Goal: Task Accomplishment & Management: Use online tool/utility

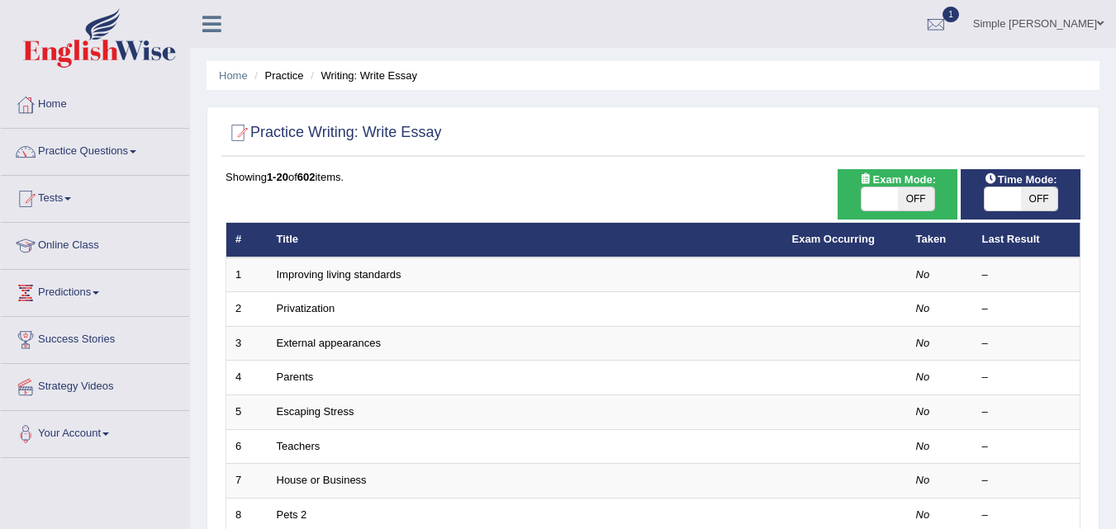
click at [1045, 198] on span "OFF" at bounding box center [1039, 198] width 36 height 23
checkbox input "true"
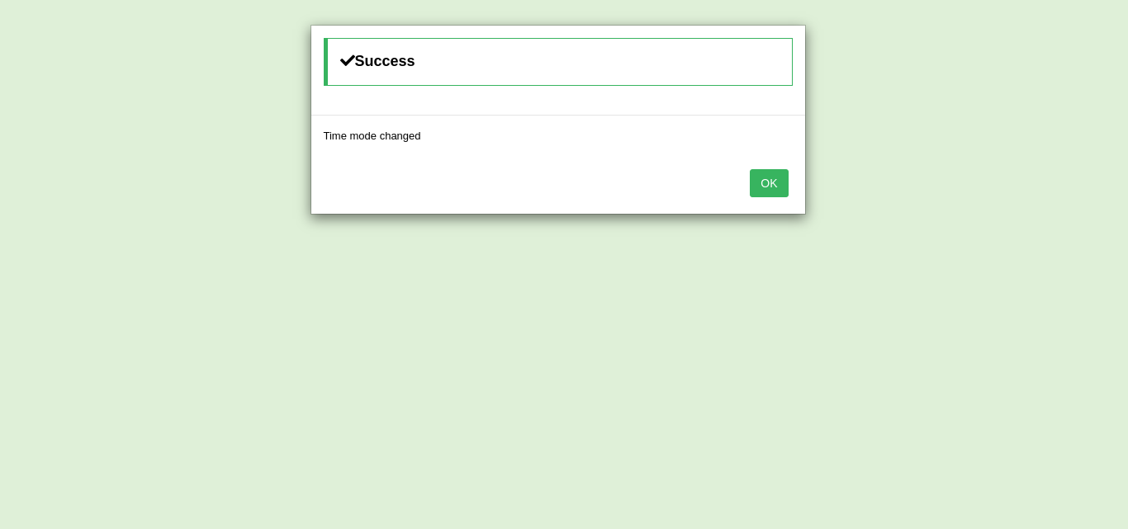
click at [766, 189] on button "OK" at bounding box center [769, 183] width 38 height 28
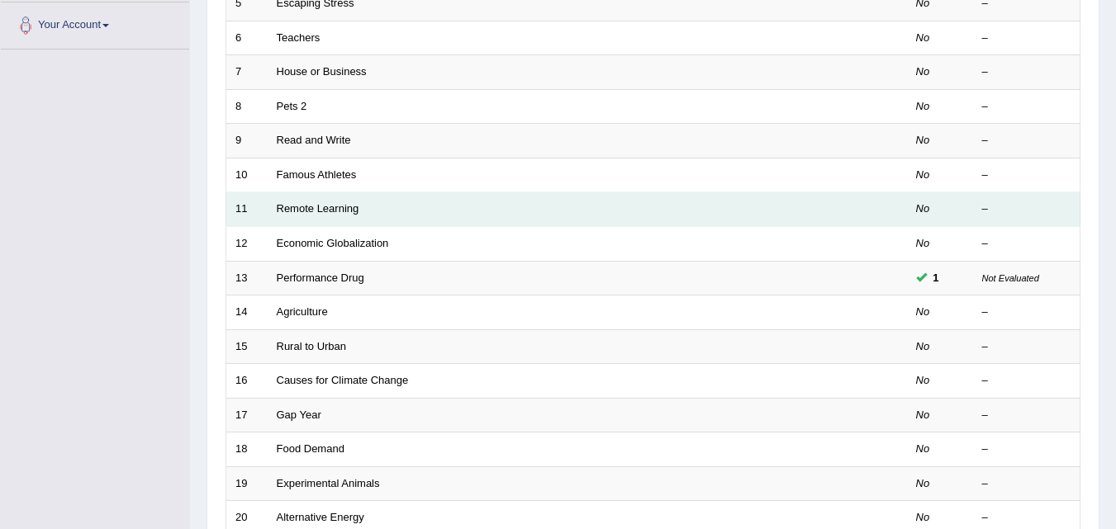
scroll to position [434, 0]
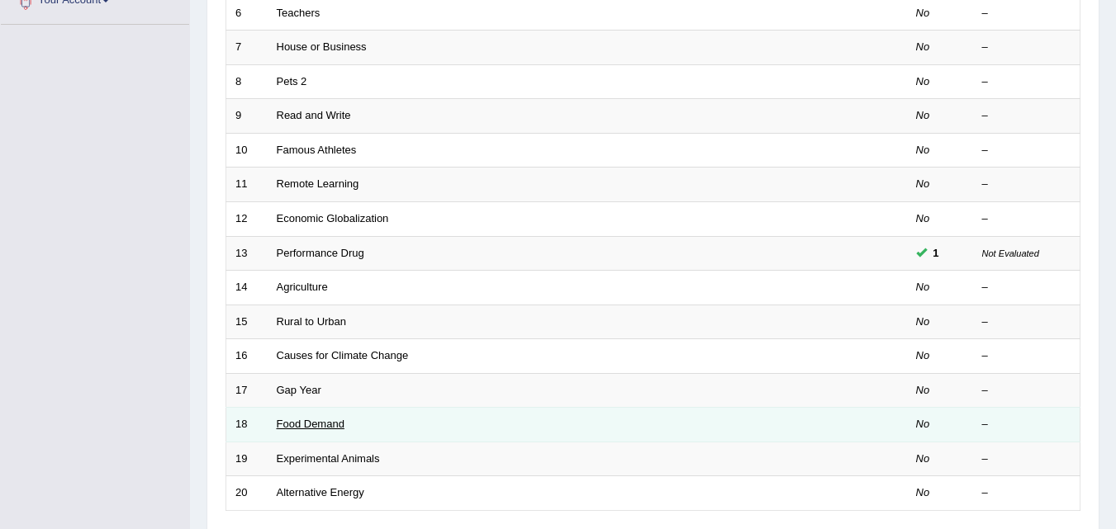
click at [327, 421] on link "Food Demand" at bounding box center [311, 424] width 68 height 12
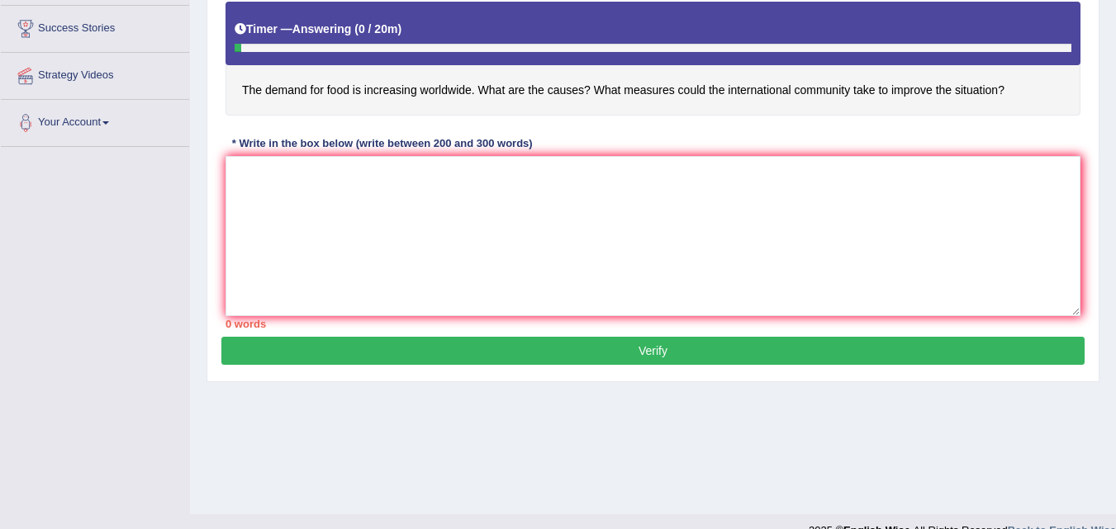
scroll to position [334, 0]
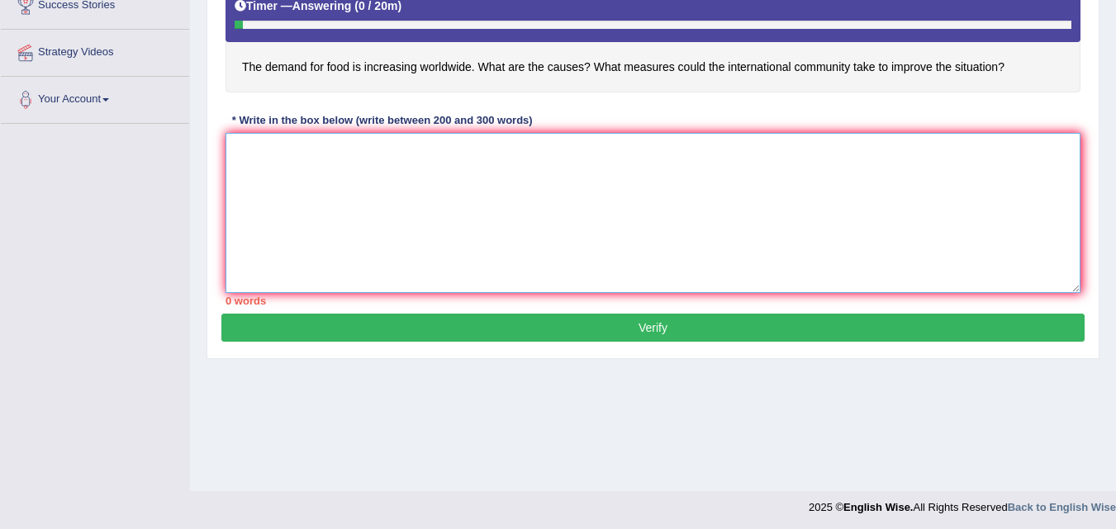
click at [252, 155] on textarea at bounding box center [652, 213] width 855 height 160
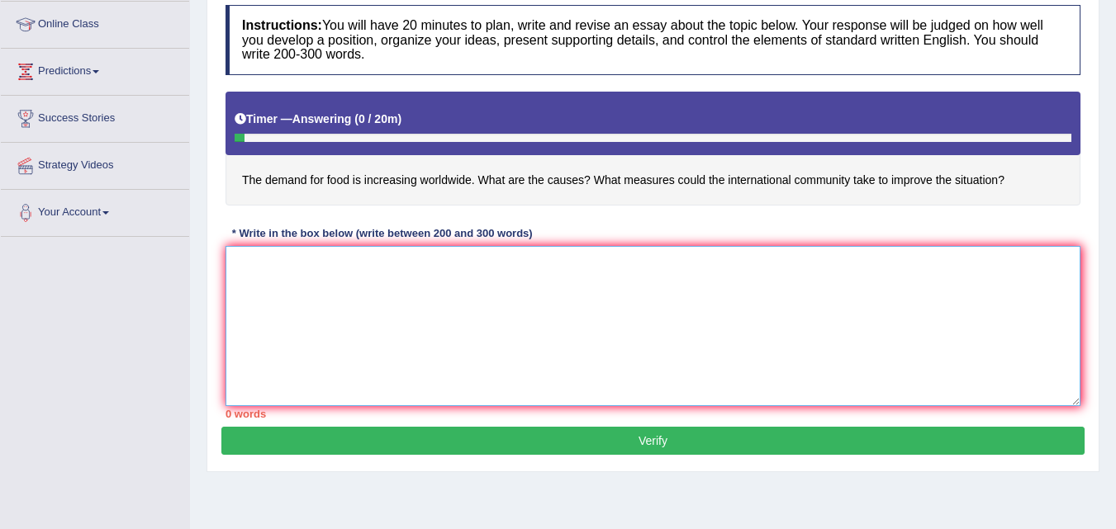
scroll to position [196, 0]
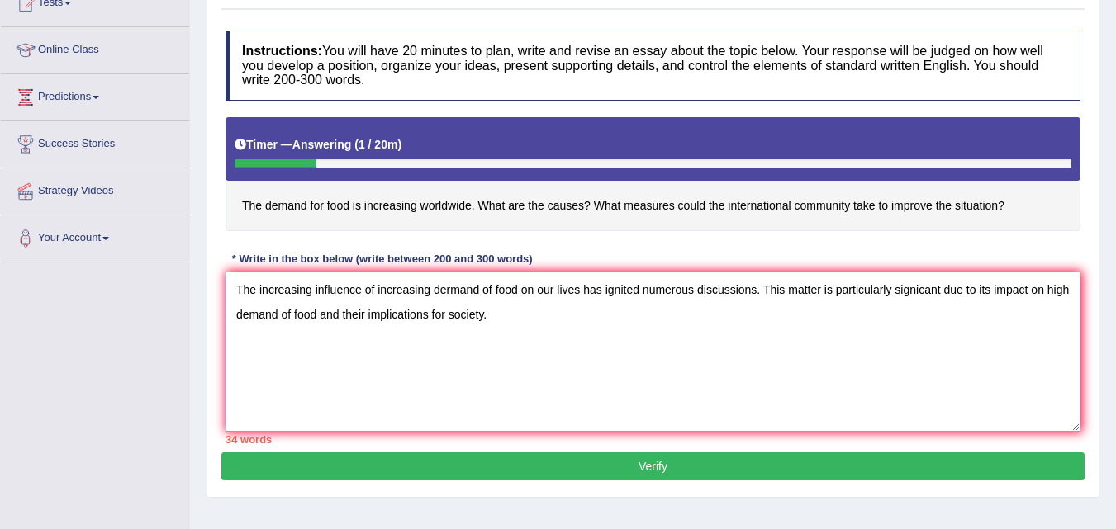
click at [917, 288] on textarea "The increasing influence of increasing dermand of food on our lives has ignited…" at bounding box center [652, 352] width 855 height 160
click at [517, 315] on textarea "The increasing influence of increasing dermand of food on our lives has ignited…" at bounding box center [652, 352] width 855 height 160
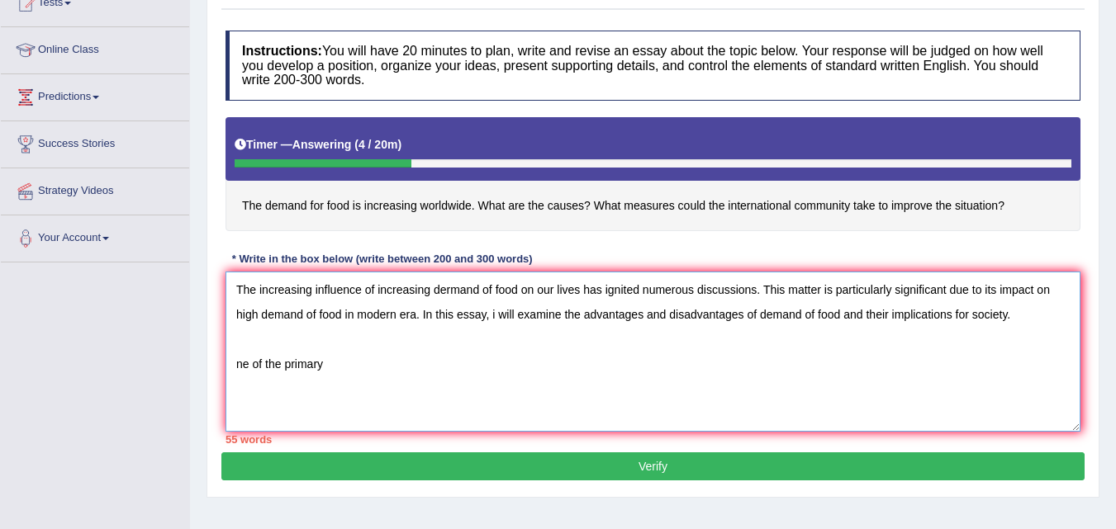
type textarea "The increasing influence of increasing dermand of food on our lives has ignited…"
